Goal: Task Accomplishment & Management: Use online tool/utility

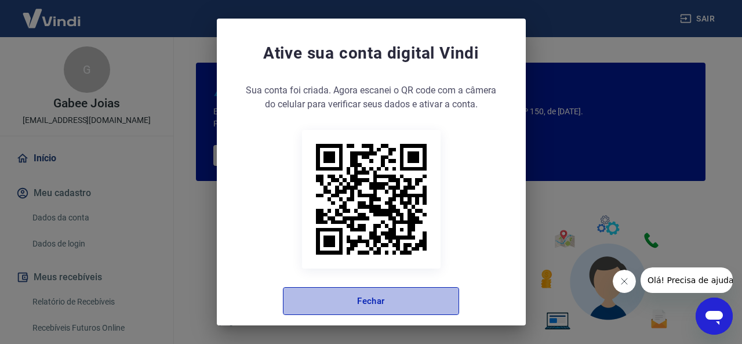
click at [380, 307] on button "Fechar" at bounding box center [371, 301] width 176 height 28
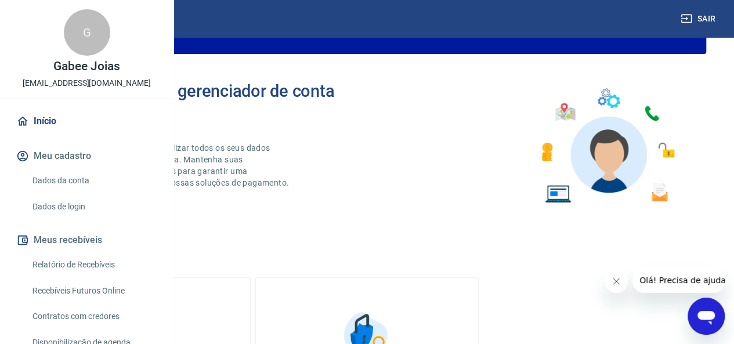
scroll to position [174, 0]
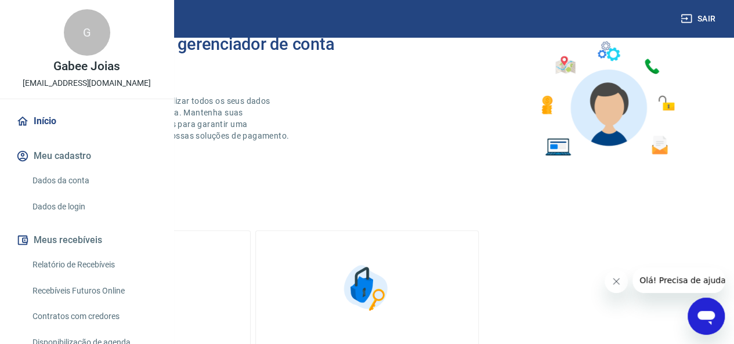
click at [100, 277] on link "Relatório de Recebíveis" at bounding box center [94, 265] width 132 height 24
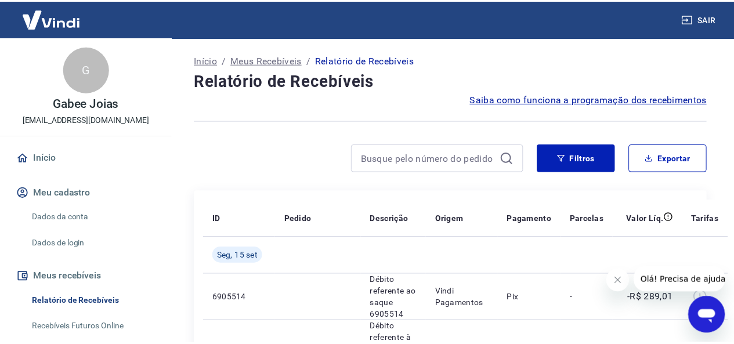
scroll to position [58, 0]
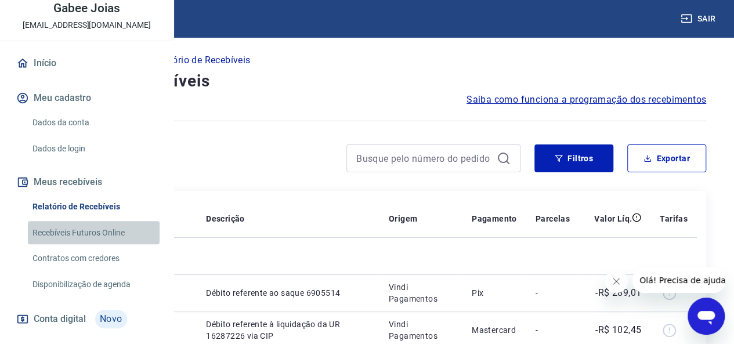
click at [111, 245] on link "Recebíveis Futuros Online" at bounding box center [94, 233] width 132 height 24
